Goal: Contribute content: Add original content to the website for others to see

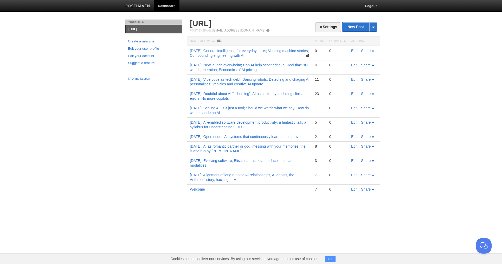
click at [356, 49] on link "Edit" at bounding box center [354, 51] width 6 height 4
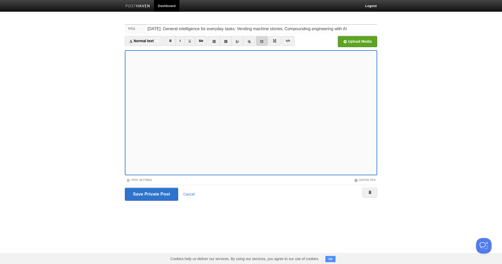
click at [263, 38] on link at bounding box center [262, 41] width 12 height 10
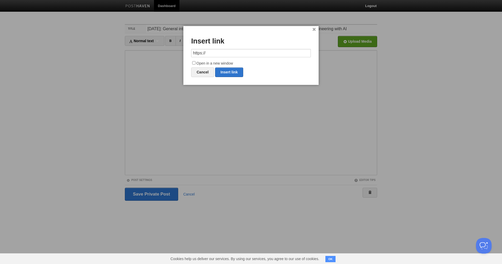
drag, startPoint x: 217, startPoint y: 53, endPoint x: 182, endPoint y: 53, distance: 35.9
click at [182, 53] on body "Dashboard Logout Your Sites [URL] Create a new site Edit your user profile Edit…" at bounding box center [251, 110] width 502 height 220
type input "[URL][PERSON_NAME][DOMAIN_NAME]"
click at [194, 63] on input "Open in a new window" at bounding box center [193, 62] width 3 height 3
checkbox input "true"
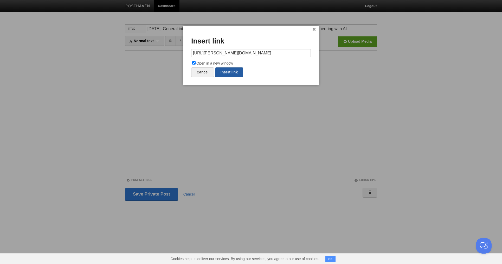
click at [236, 73] on link "Insert link" at bounding box center [229, 72] width 28 height 10
type input "https://"
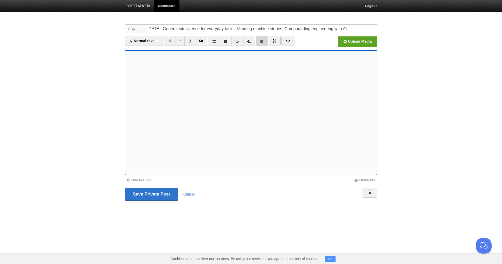
click at [265, 40] on link at bounding box center [262, 41] width 12 height 10
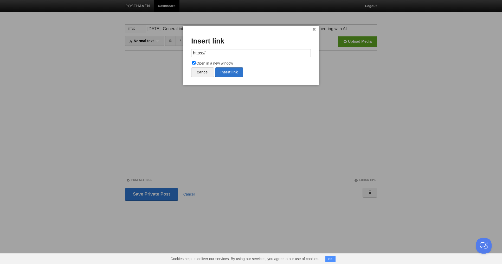
drag, startPoint x: 221, startPoint y: 53, endPoint x: 175, endPoint y: 53, distance: 46.3
click at [175, 53] on body "Dashboard Logout Your Sites [URL] Create a new site Edit your user profile Edit…" at bounding box center [251, 110] width 502 height 220
click at [229, 74] on link "Insert link" at bounding box center [229, 72] width 28 height 10
type input "https://"
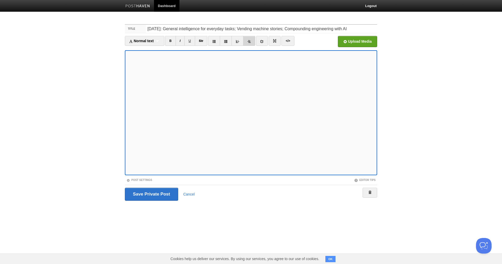
click at [250, 42] on icon at bounding box center [249, 42] width 4 height 4
click at [181, 39] on link "I" at bounding box center [180, 41] width 9 height 10
click at [261, 40] on icon at bounding box center [262, 42] width 4 height 4
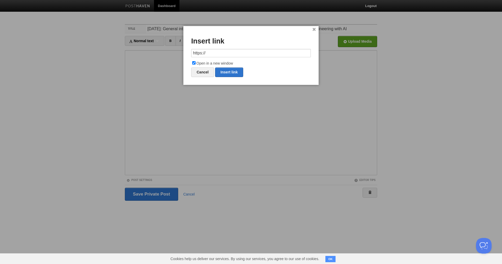
drag, startPoint x: 226, startPoint y: 53, endPoint x: 181, endPoint y: 53, distance: 45.5
click at [181, 53] on body "Dashboard Logout Your Sites [URL] Create a new site Edit your user profile Edit…" at bounding box center [251, 110] width 502 height 220
click at [229, 70] on link "Insert link" at bounding box center [229, 72] width 28 height 10
type input "https://"
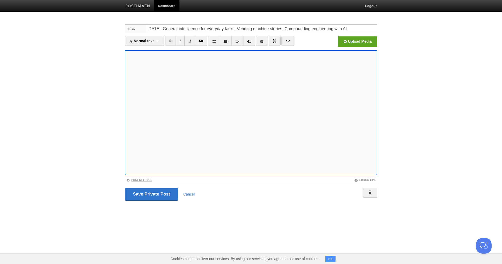
click at [145, 179] on link "Post Settings" at bounding box center [139, 179] width 26 height 3
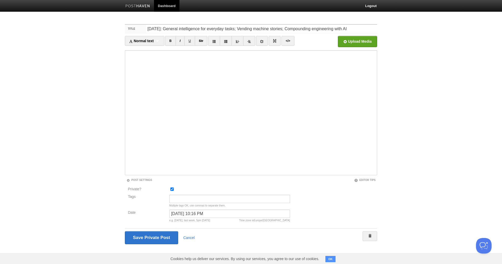
click at [171, 189] on input "Private?" at bounding box center [171, 188] width 3 height 3
checkbox input "false"
click at [151, 30] on input "[DATE]: General intelligence for everyday tasks; Vending machine stories; Compo…" at bounding box center [261, 29] width 231 height 8
type input "[DATE]: General intelligence for everyday tasks; Vending machine stories; Compo…"
click at [147, 236] on input "Save and Publish" at bounding box center [151, 237] width 53 height 13
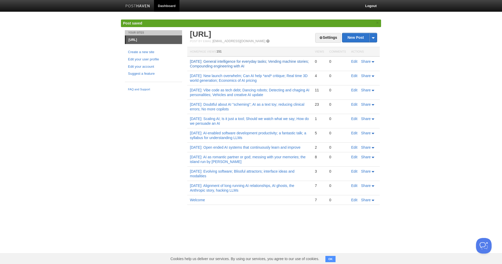
click at [219, 63] on link "[DATE]: General intelligence for everyday tasks; Vending machine stories; Compo…" at bounding box center [249, 63] width 119 height 9
